Goal: Information Seeking & Learning: Find specific fact

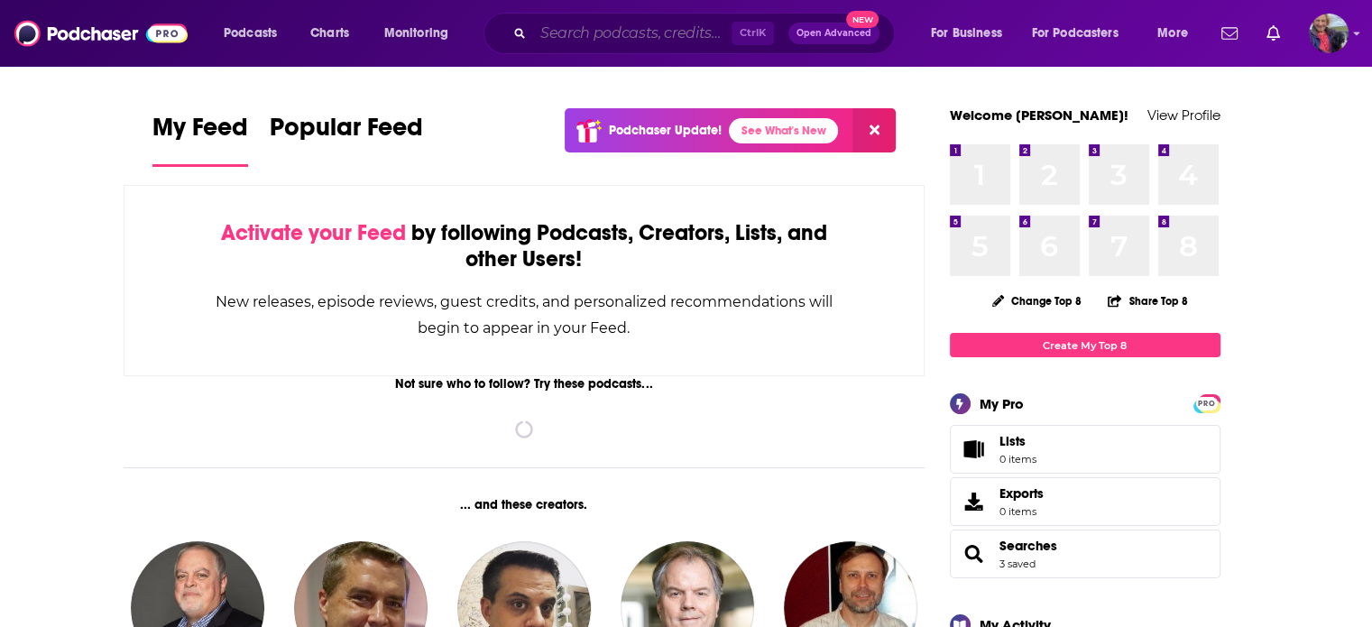
click at [608, 27] on input "Search podcasts, credits, & more..." at bounding box center [632, 33] width 198 height 29
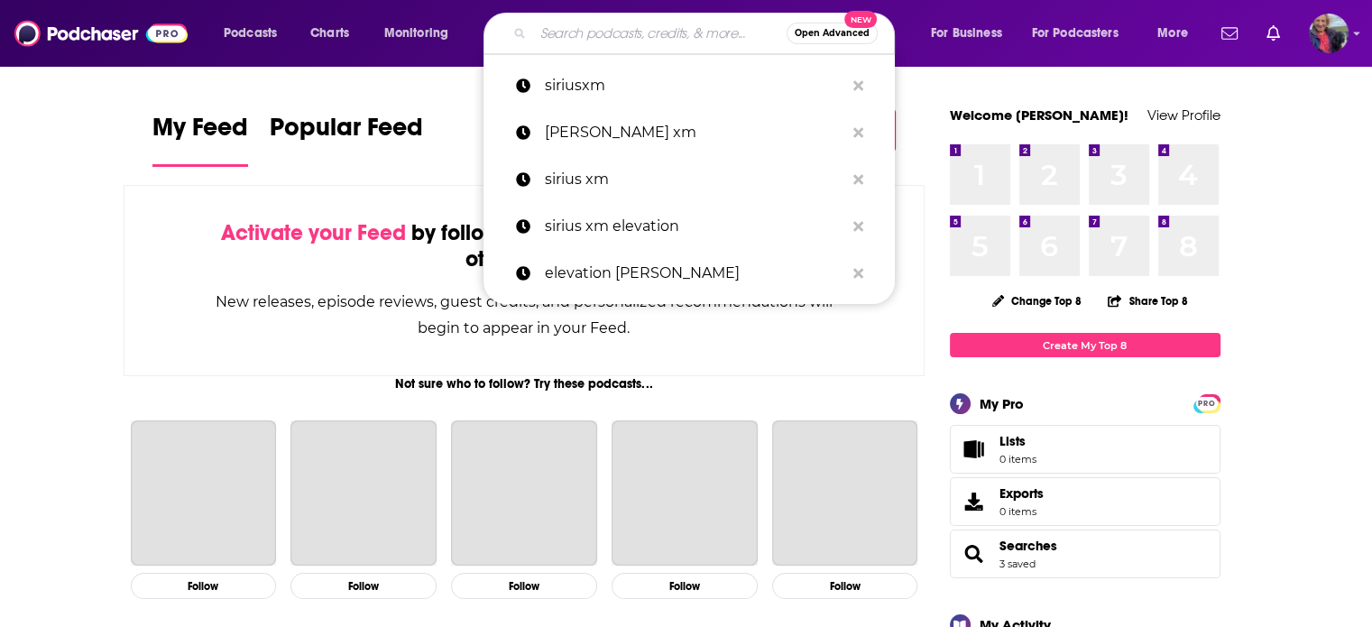
paste input "[DOMAIN_NAME]"
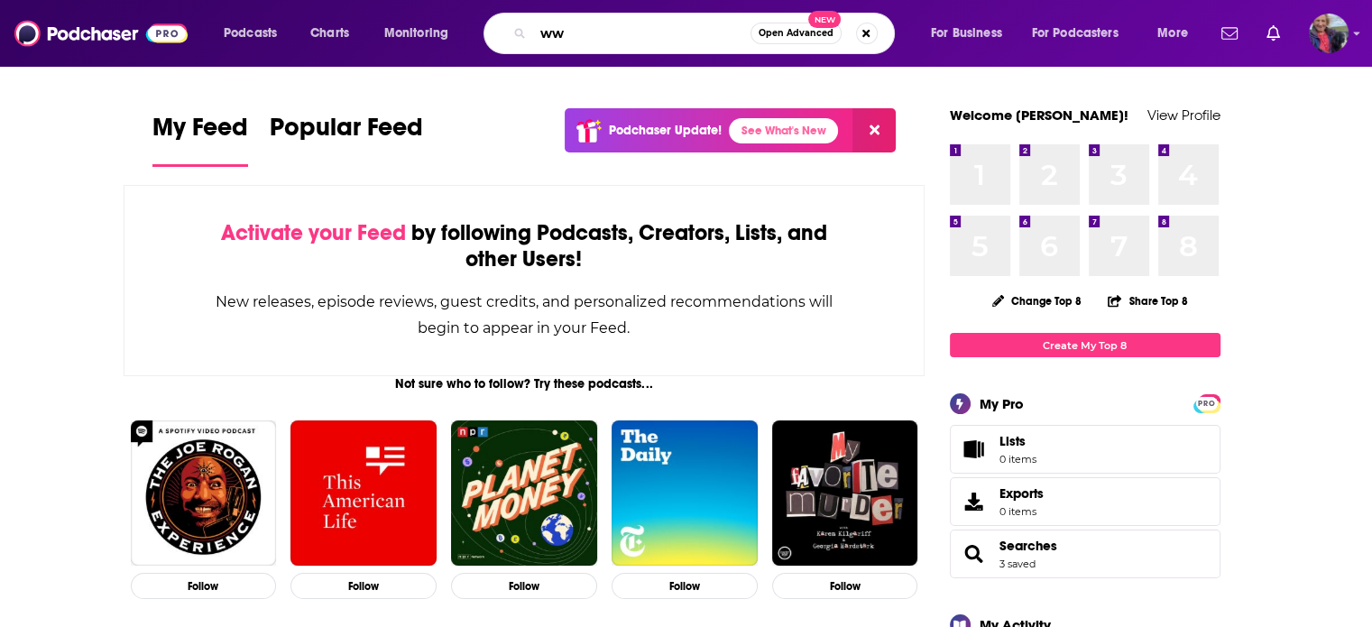
type input "w"
type input "beyond the obvious"
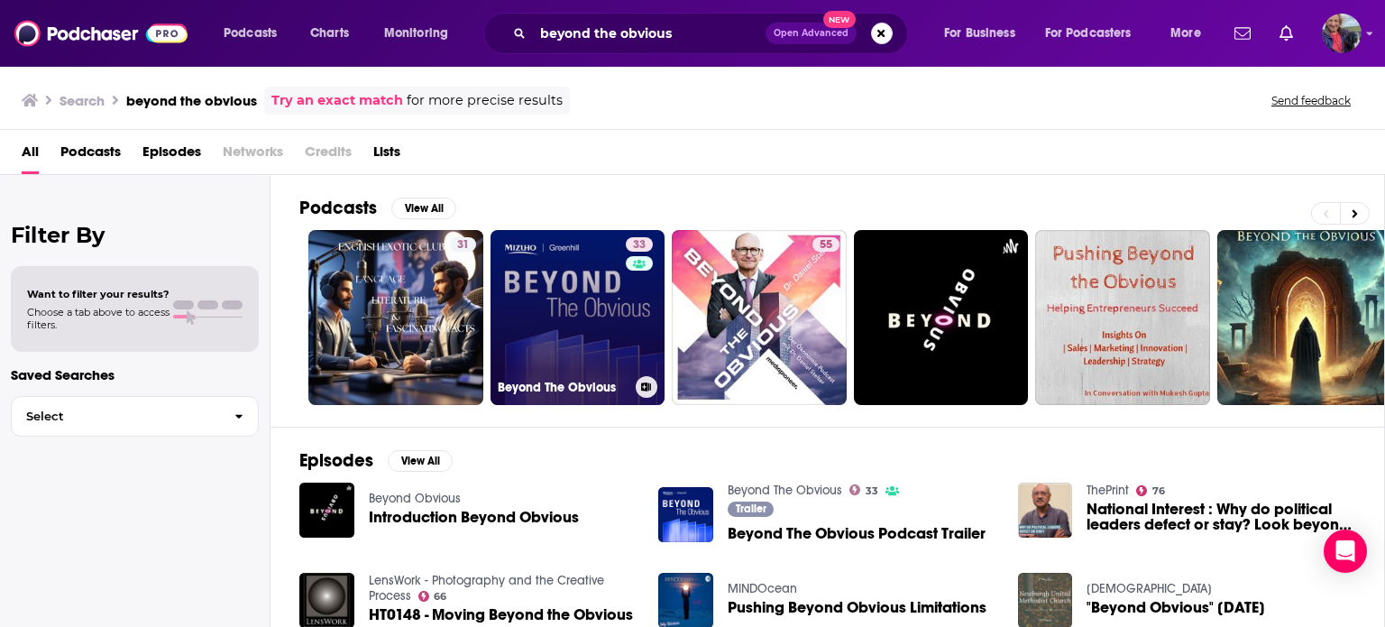
click at [555, 298] on link "33 Beyond The Obvious" at bounding box center [578, 317] width 175 height 175
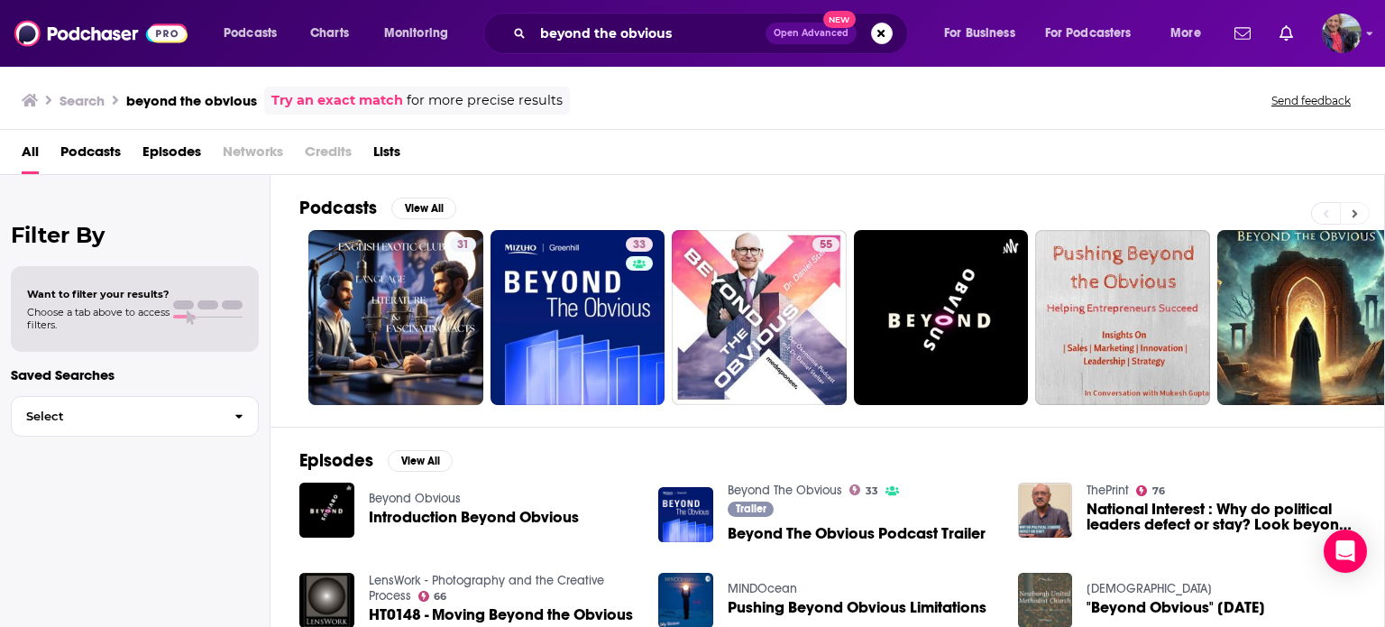
click at [1355, 212] on icon at bounding box center [1355, 213] width 5 height 8
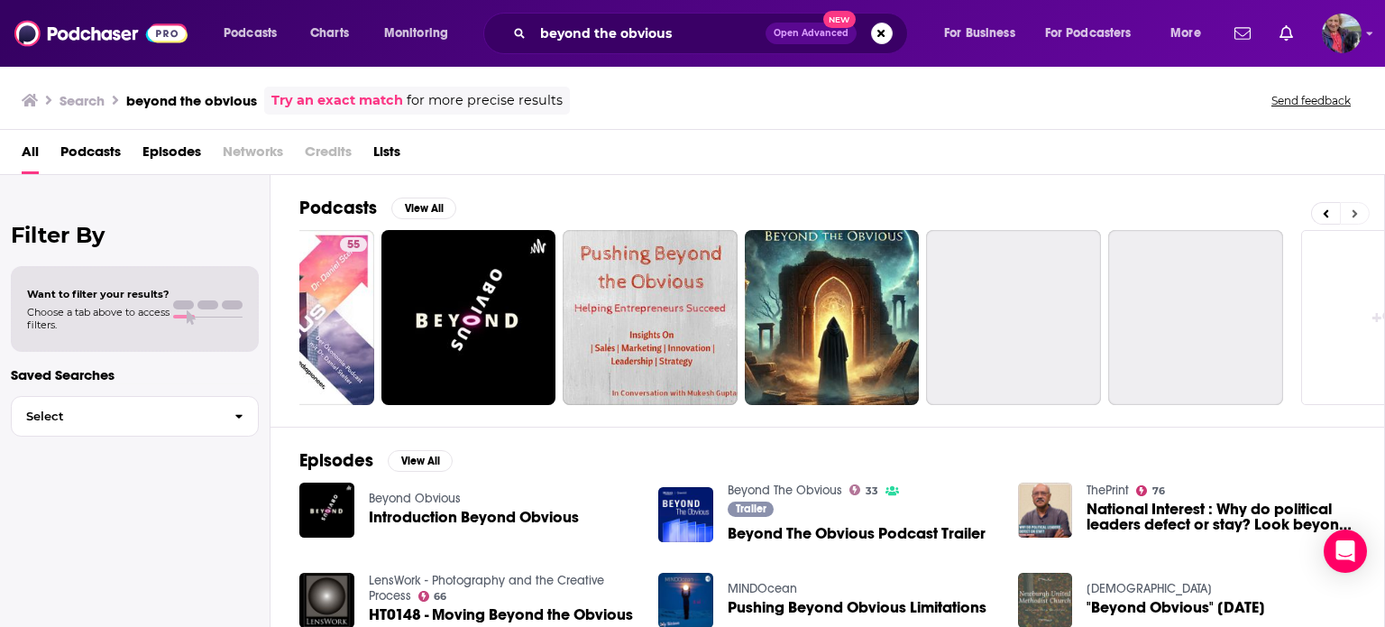
scroll to position [0, 570]
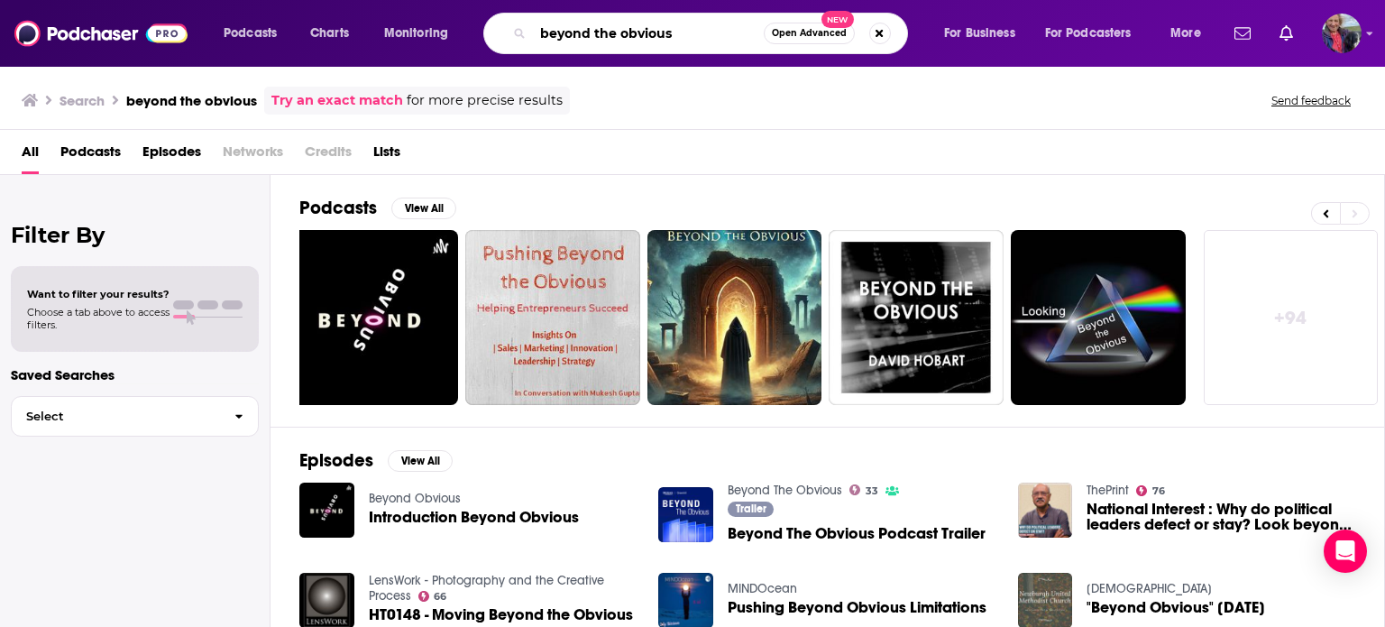
click at [578, 37] on input "beyond the obvious" at bounding box center [648, 33] width 231 height 29
drag, startPoint x: 696, startPoint y: 35, endPoint x: 473, endPoint y: 35, distance: 223.6
click at [473, 35] on div "Podcasts Charts Monitoring beyond the obvious Open Advanced New For Business Fo…" at bounding box center [714, 33] width 1007 height 41
type input "handlesblatt"
